Goal: Navigation & Orientation: Find specific page/section

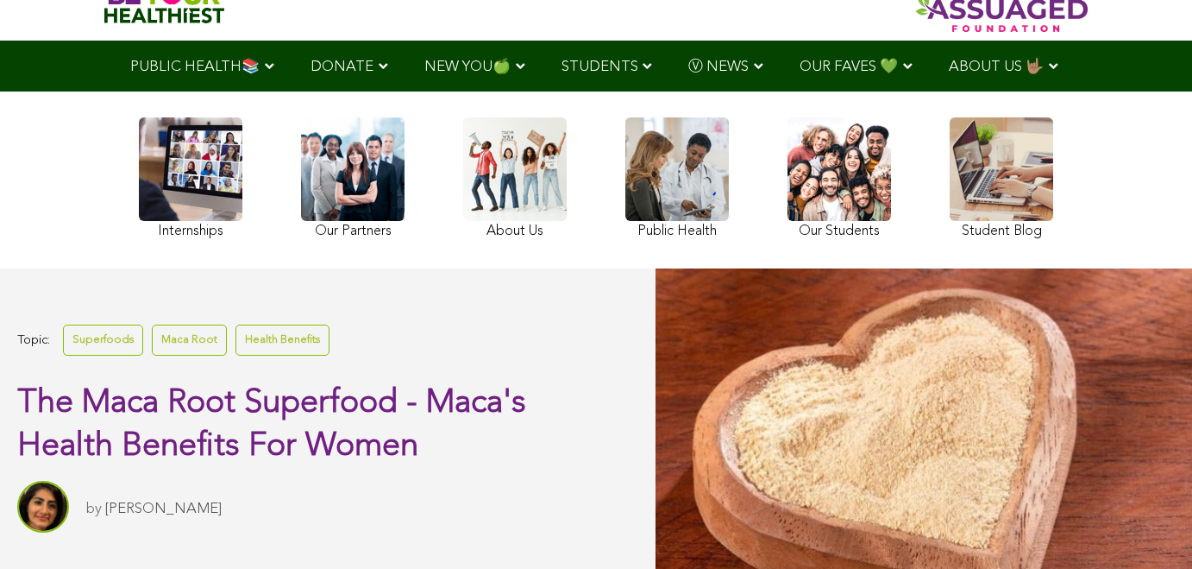
scroll to position [53, 0]
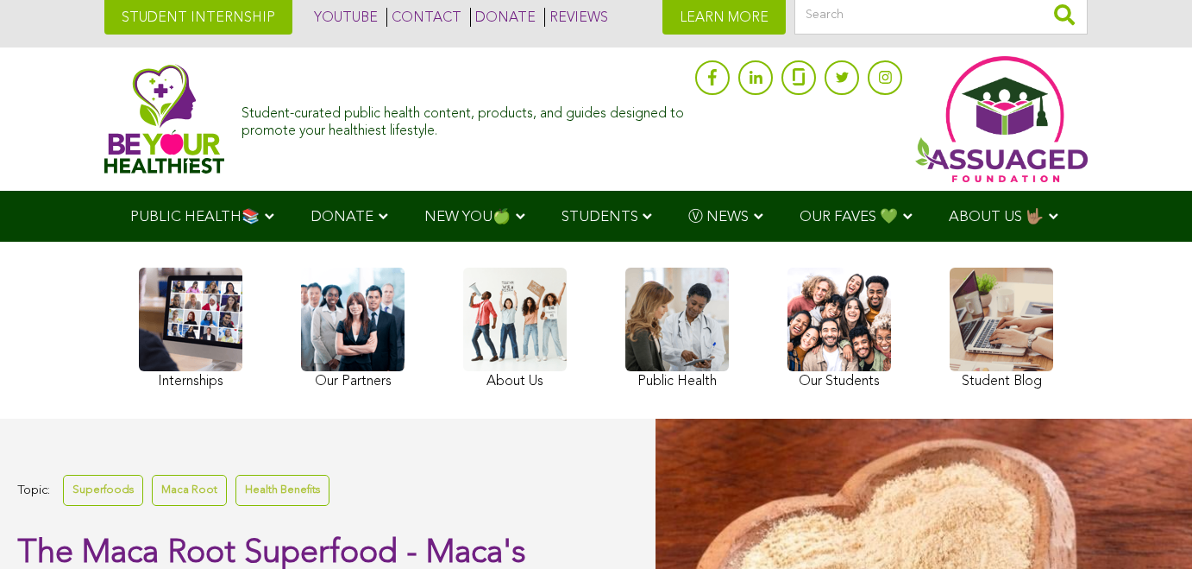
click at [688, 299] on div "Internships Our Partners About Us Public Health Our Students Student Blog" at bounding box center [596, 330] width 932 height 160
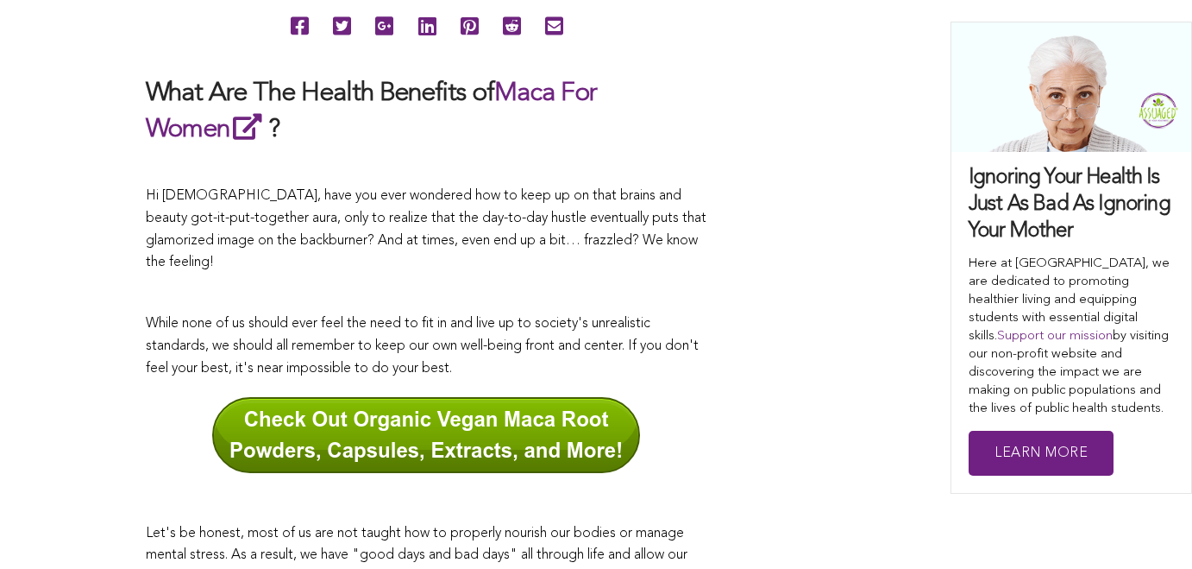
scroll to position [914, 0]
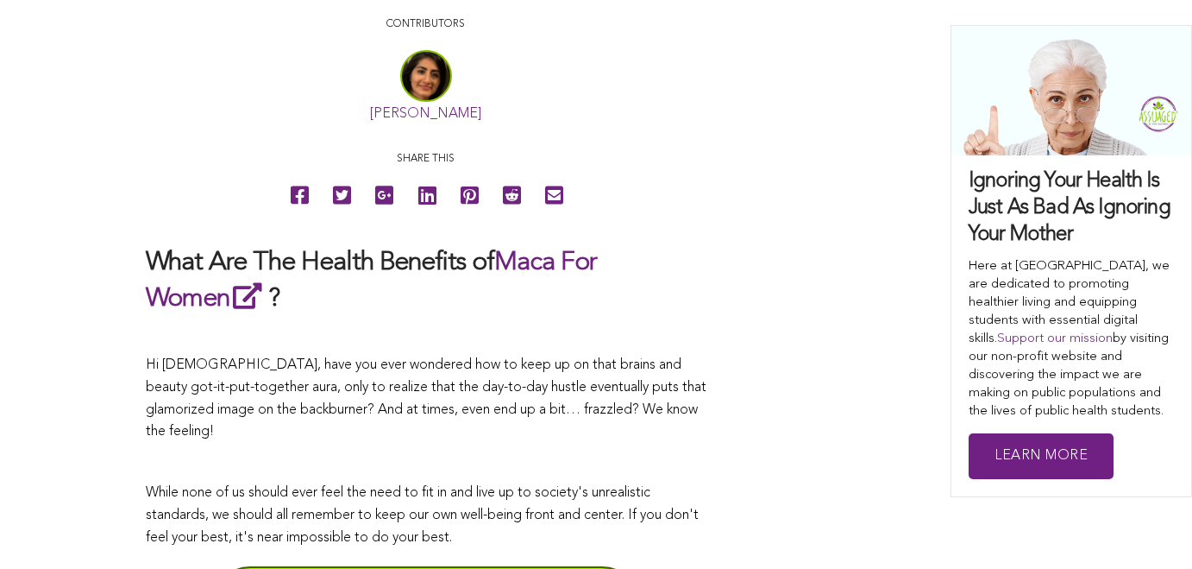
click at [370, 121] on link "[PERSON_NAME]" at bounding box center [425, 114] width 111 height 14
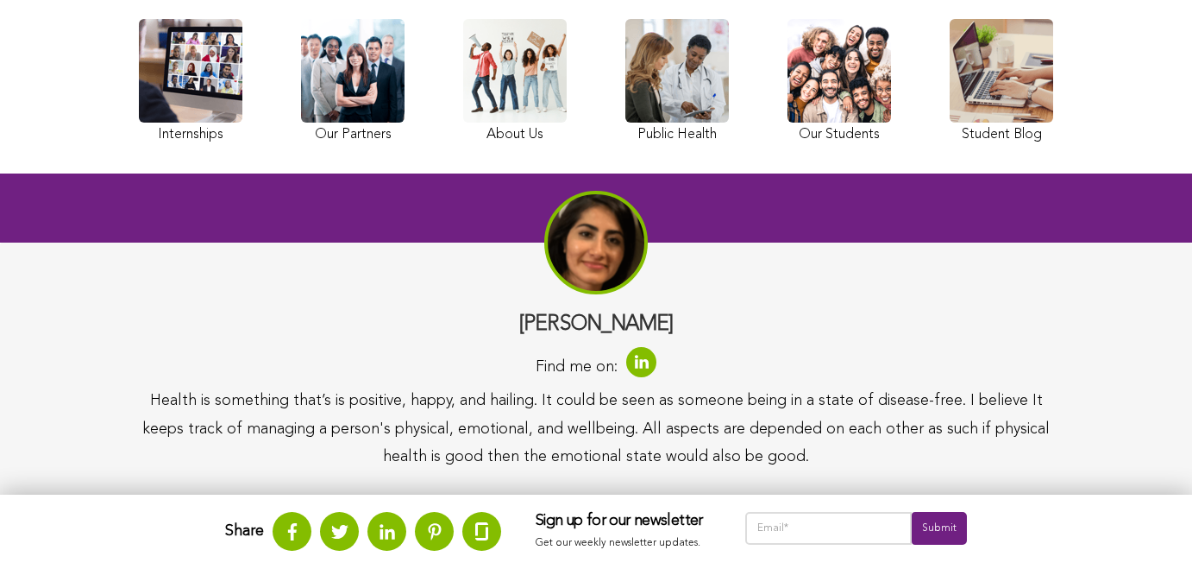
scroll to position [232, 0]
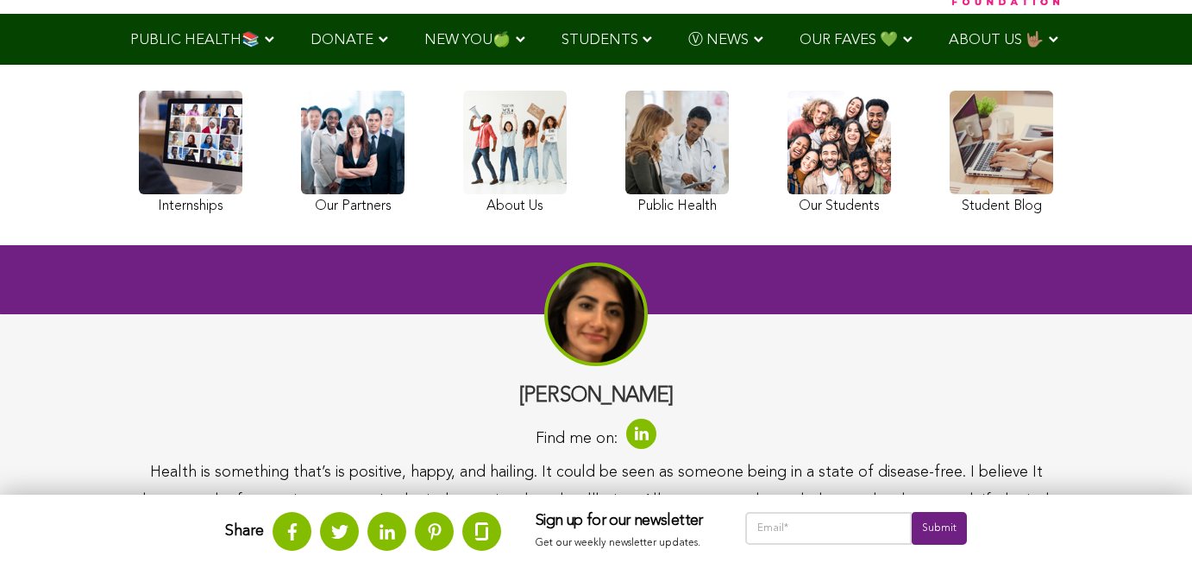
click at [950, 216] on link at bounding box center [1002, 155] width 104 height 129
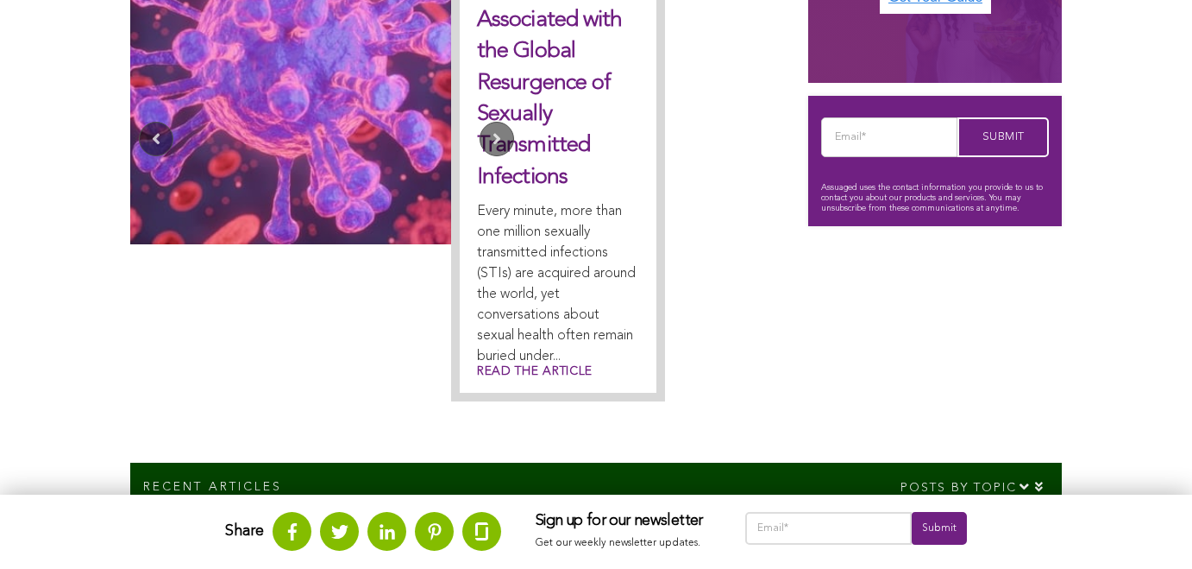
scroll to position [788, 0]
